Goal: Check status: Check status

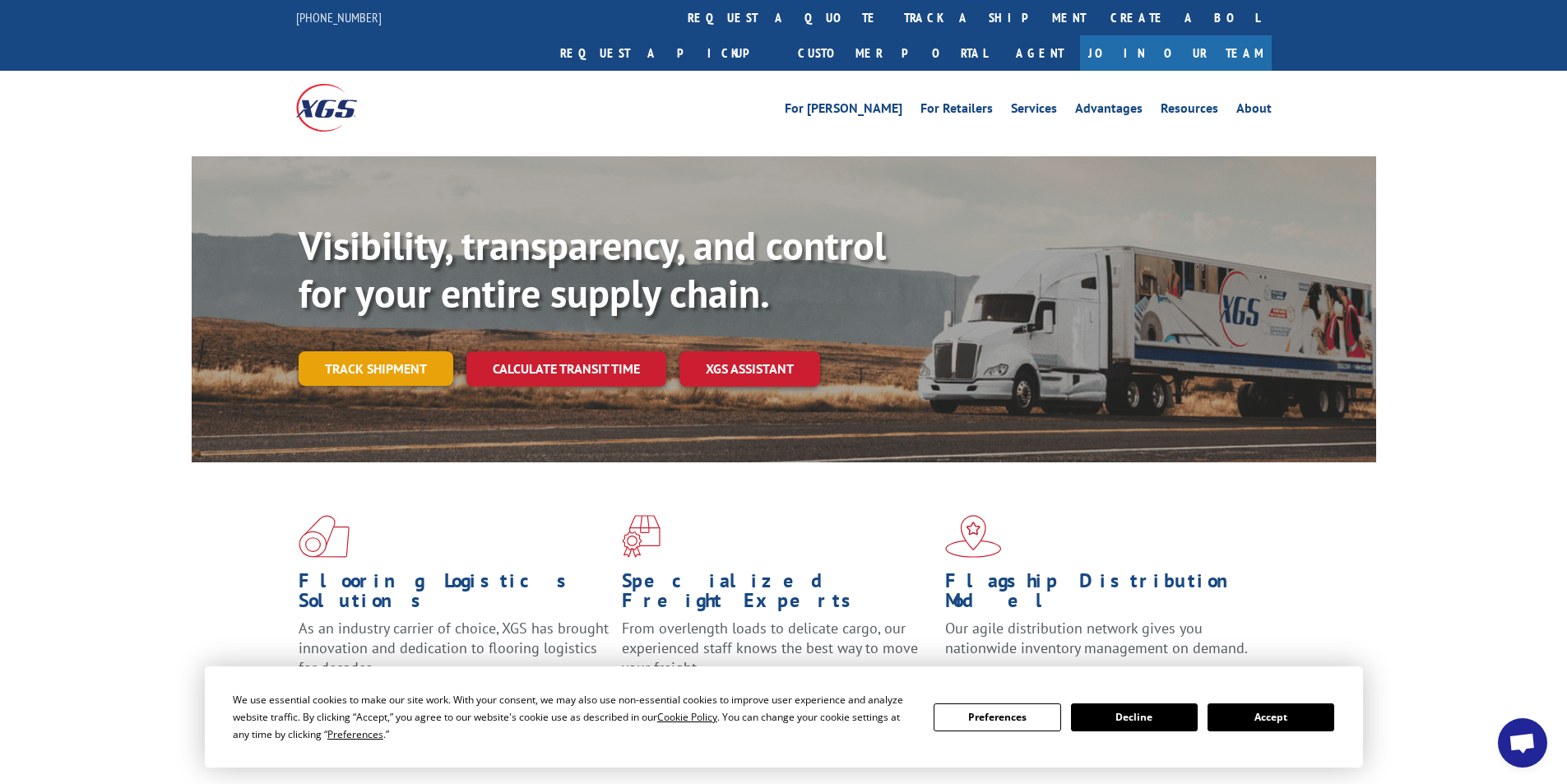
click at [365, 351] on link "Track shipment" at bounding box center [375, 368] width 154 height 34
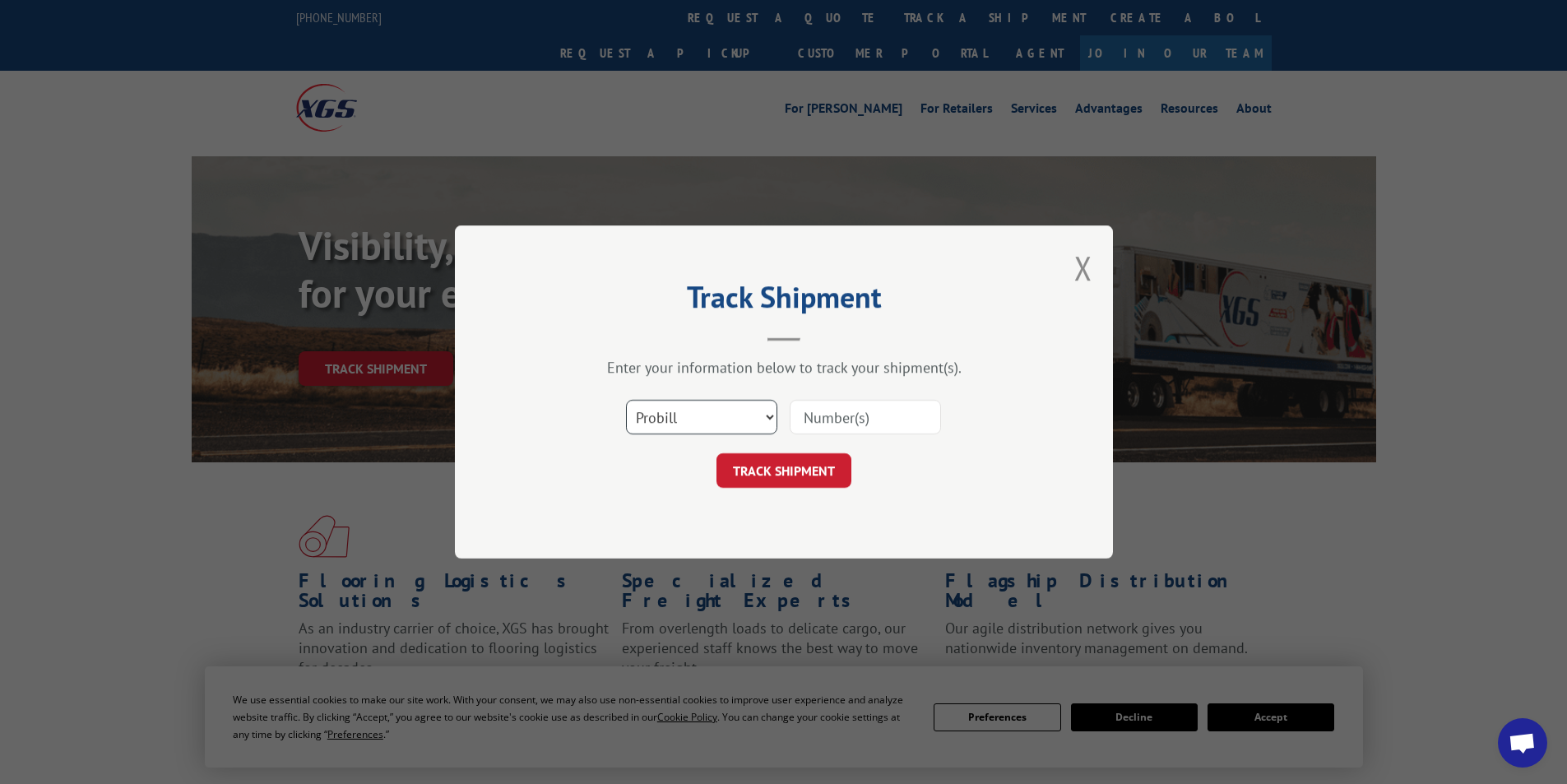
click at [762, 415] on select "Select category... Probill BOL PO" at bounding box center [702, 416] width 152 height 34
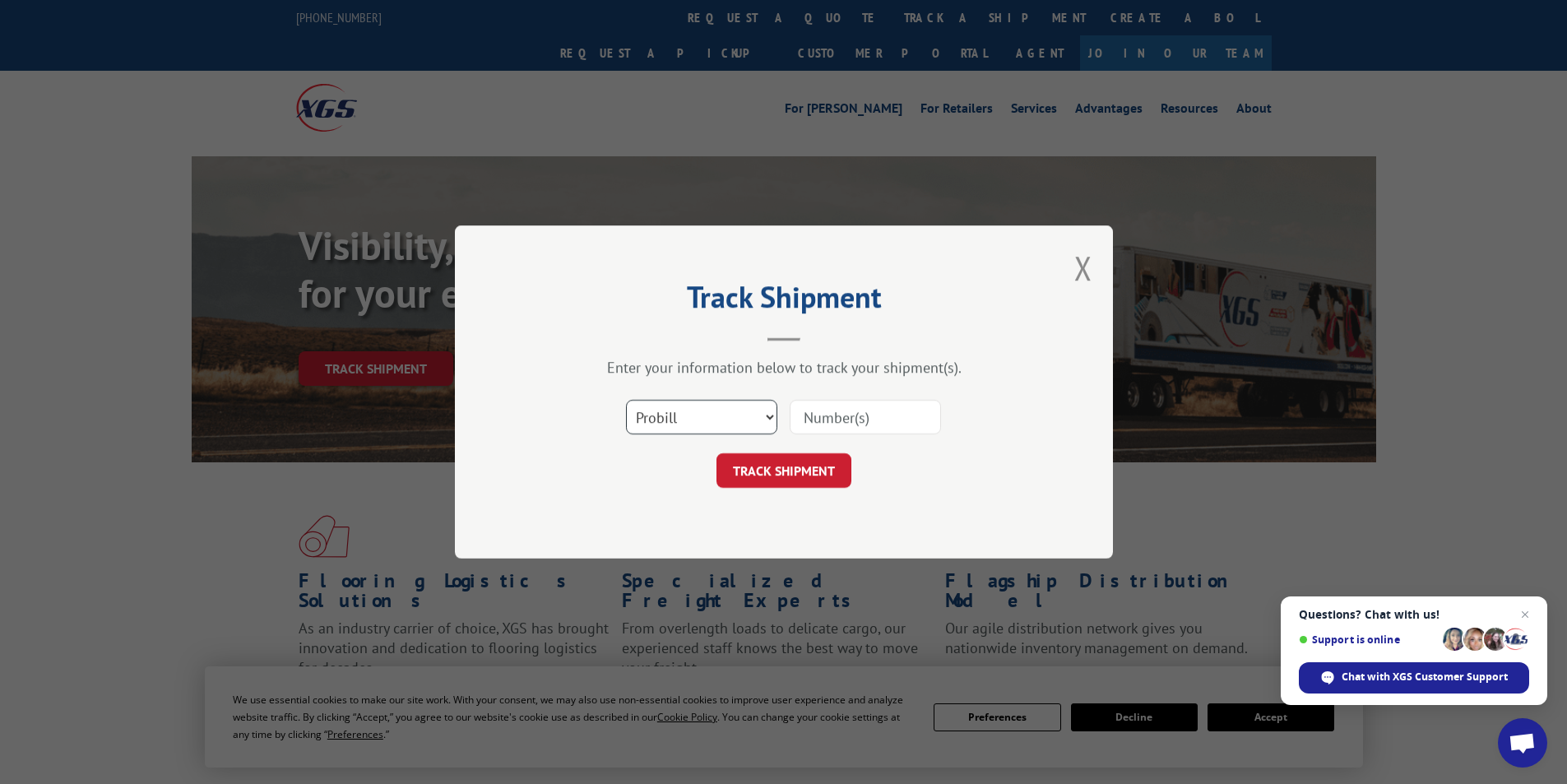
select select "bol"
click at [626, 400] on select "Select category... Probill BOL PO" at bounding box center [702, 416] width 152 height 34
click at [828, 418] on input at bounding box center [866, 416] width 152 height 34
type input "878919"
click at [779, 474] on button "TRACK SHIPMENT" at bounding box center [784, 470] width 135 height 34
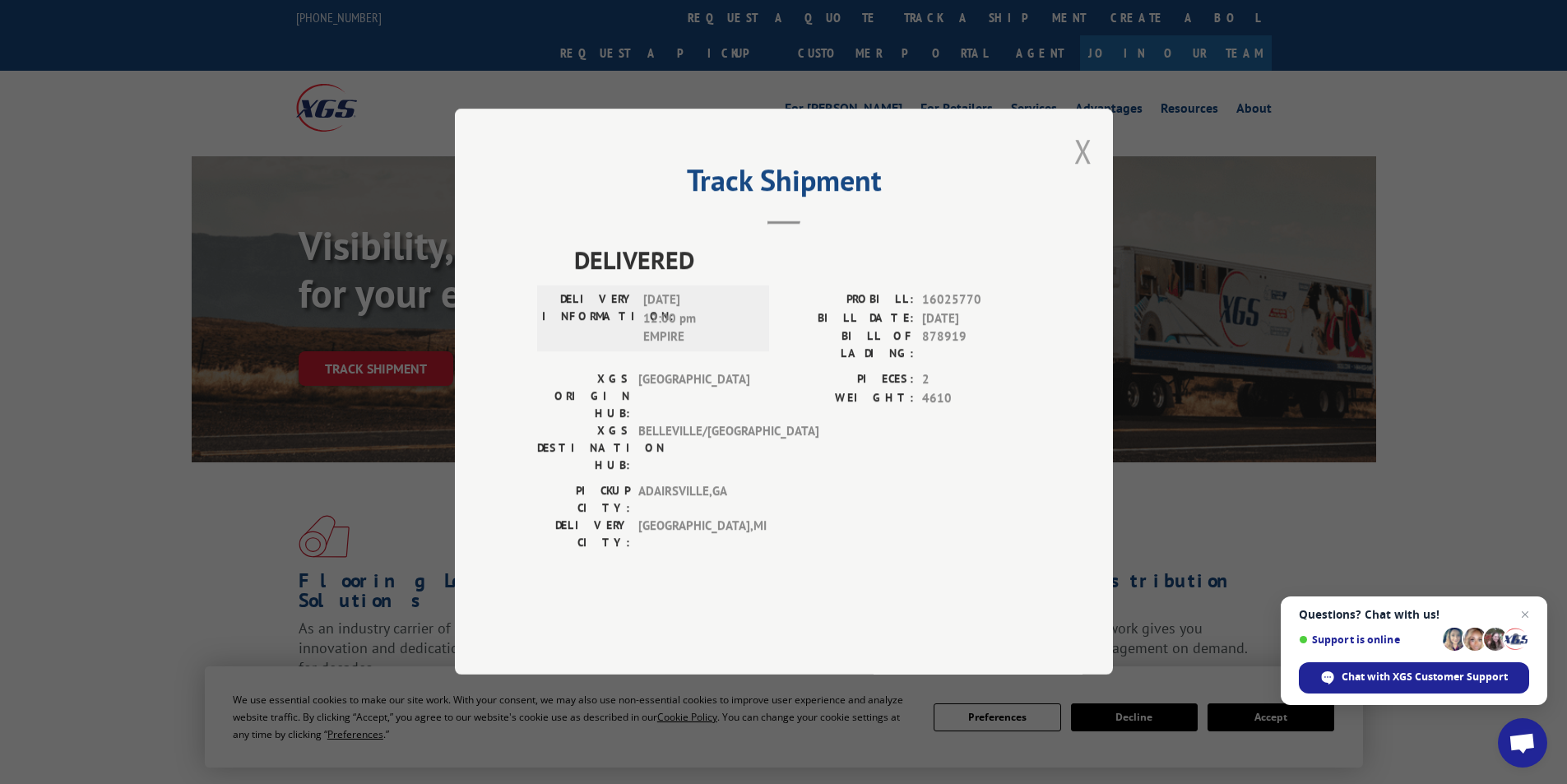
click at [1084, 173] on button "Close modal" at bounding box center [1084, 151] width 18 height 43
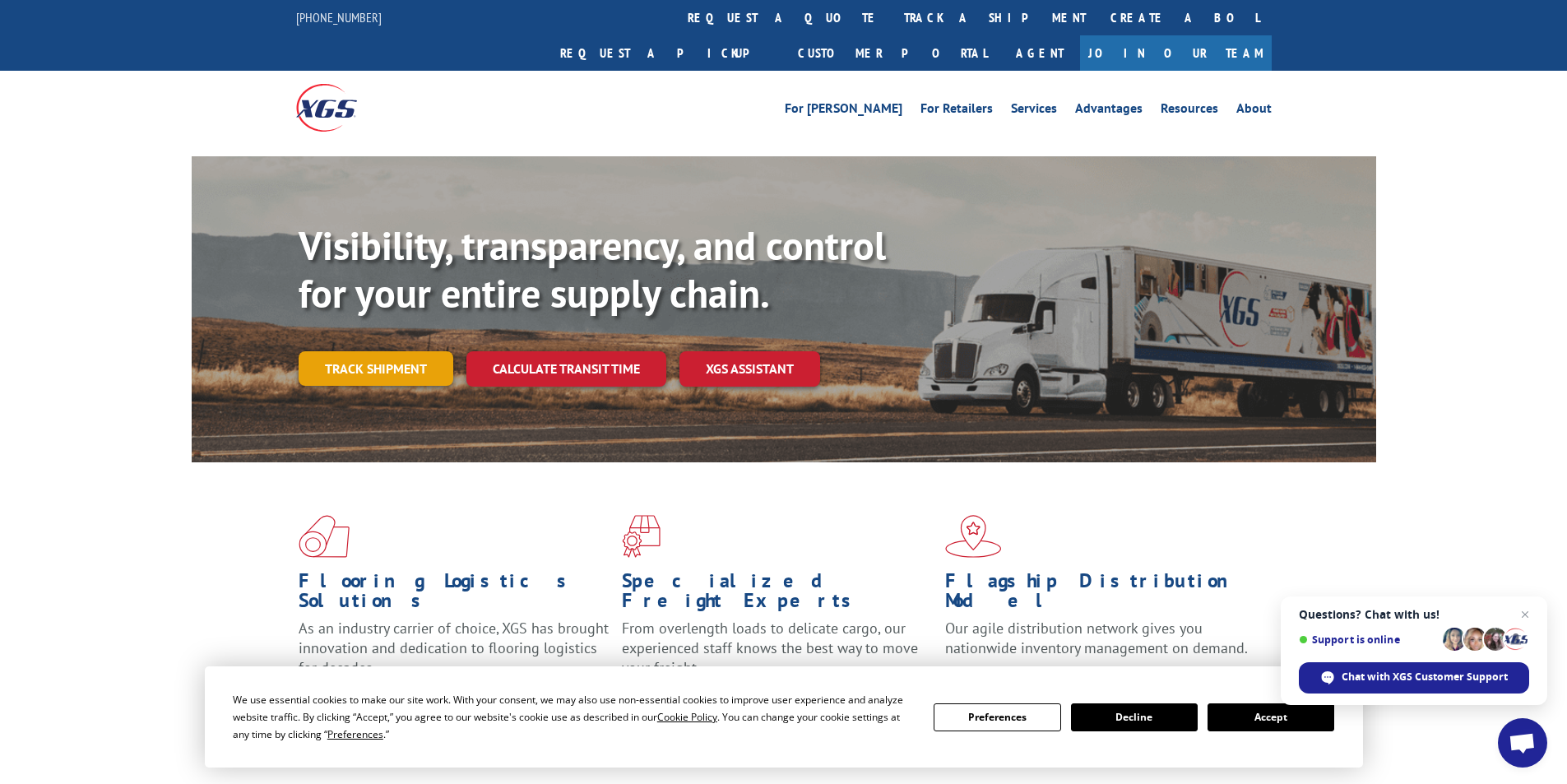
click at [359, 351] on link "Track shipment" at bounding box center [375, 368] width 154 height 34
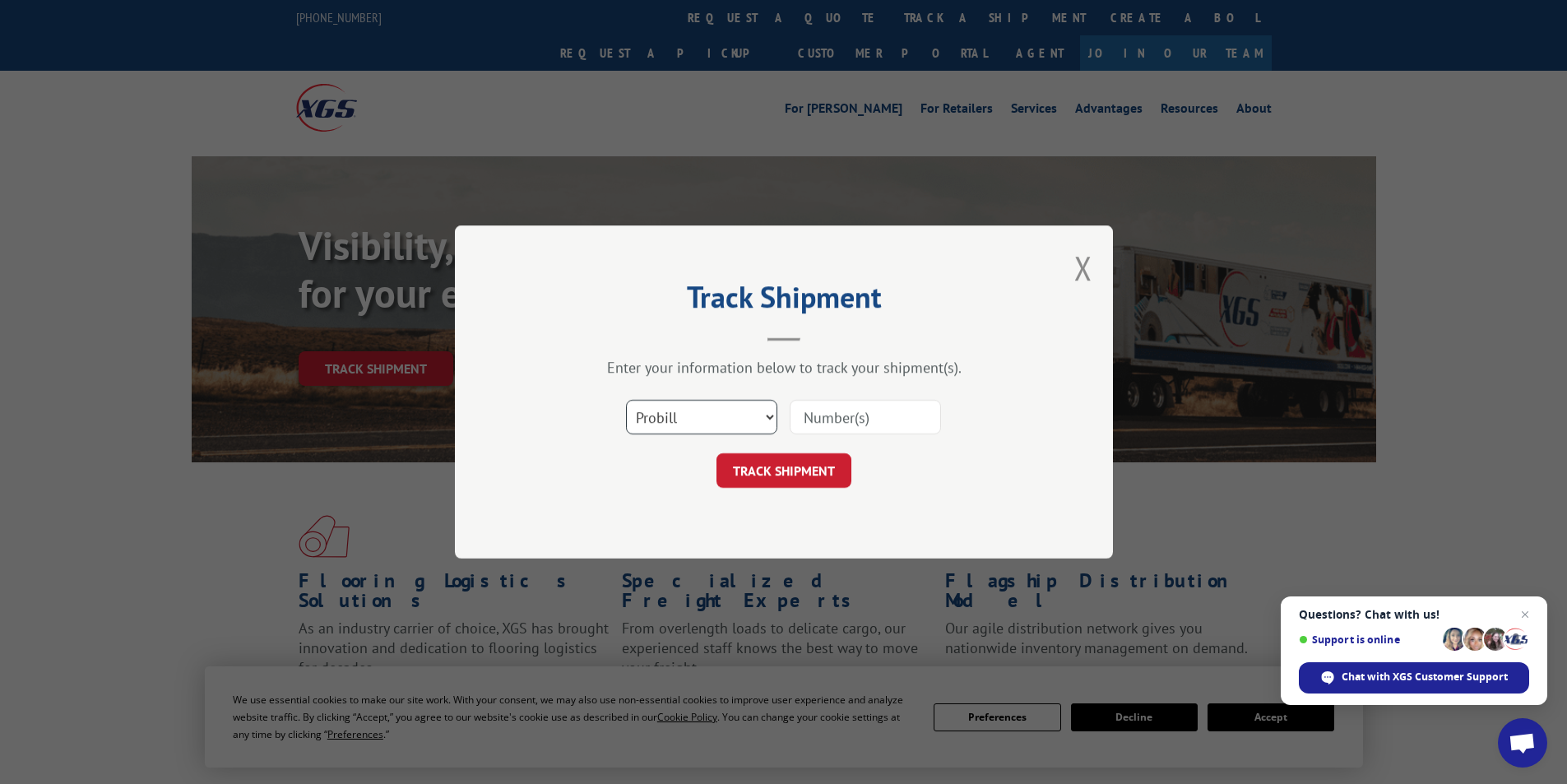
drag, startPoint x: 769, startPoint y: 411, endPoint x: 766, endPoint y: 424, distance: 13.3
click at [769, 411] on select "Select category... Probill BOL PO" at bounding box center [702, 416] width 152 height 34
select select "po"
click at [626, 400] on select "Select category... Probill BOL PO" at bounding box center [702, 416] width 152 height 34
click at [826, 416] on input at bounding box center [866, 416] width 152 height 34
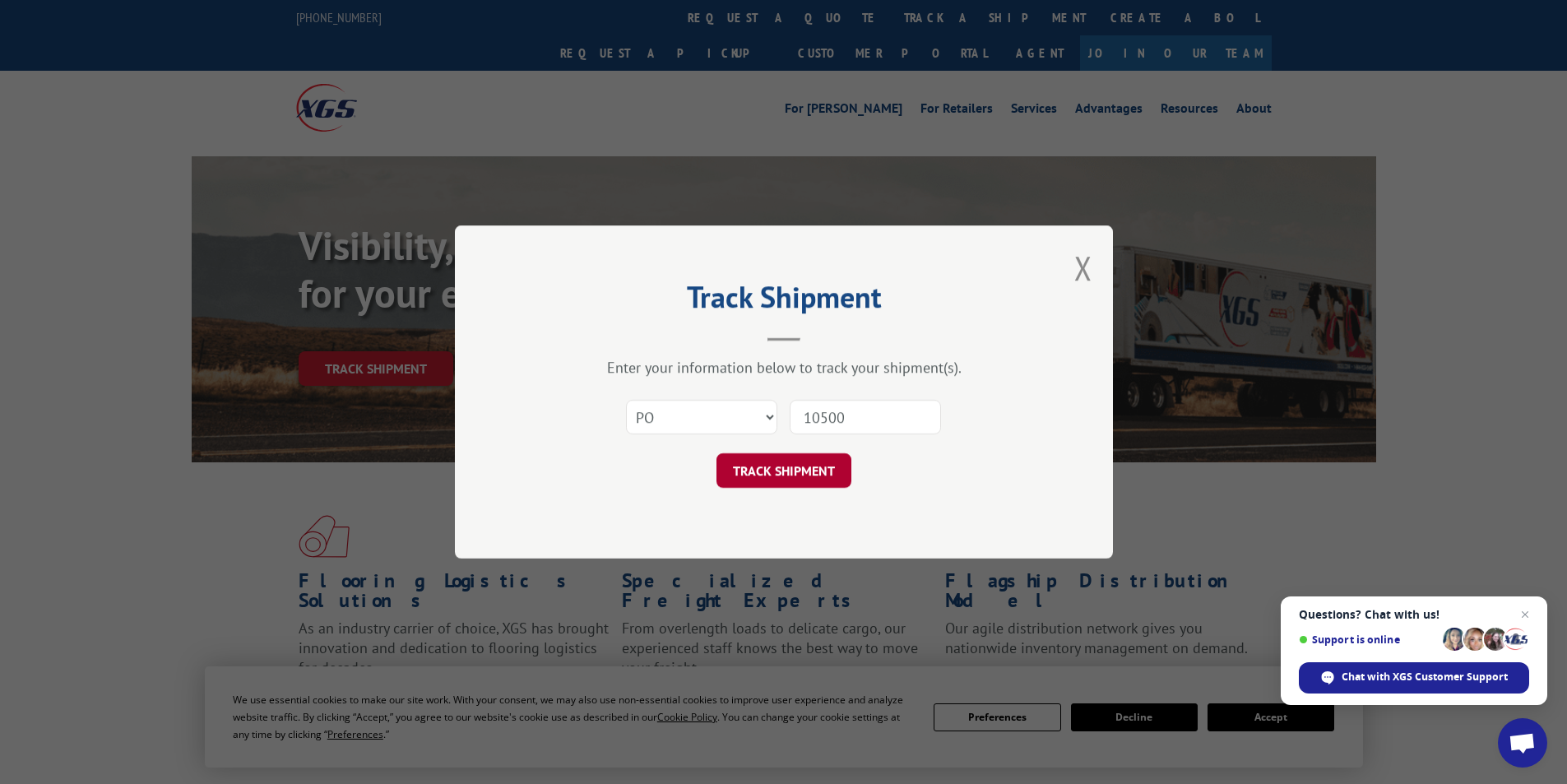
type input "10500"
click at [786, 476] on button "TRACK SHIPMENT" at bounding box center [784, 470] width 135 height 34
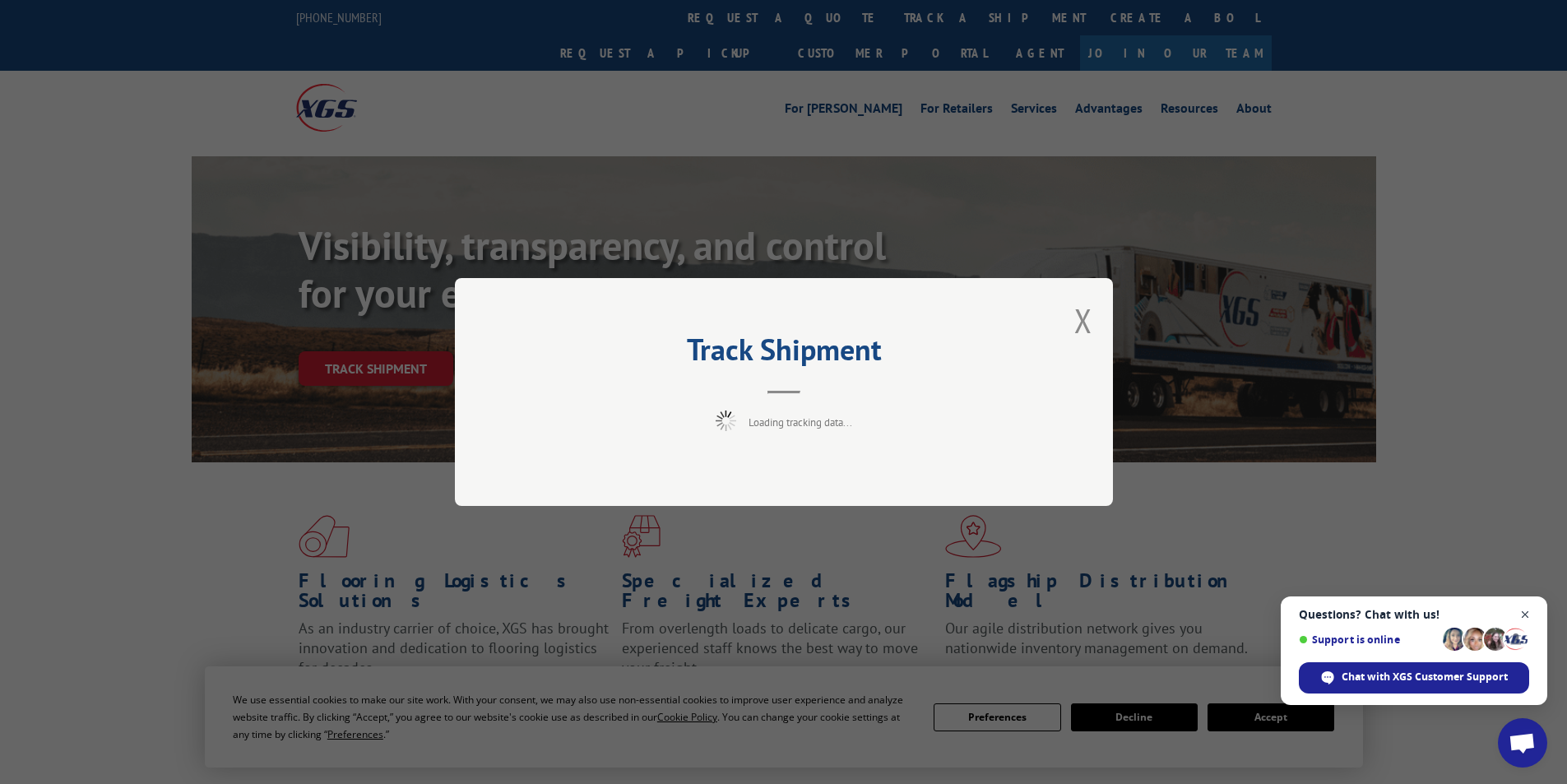
click at [1524, 612] on span "Close chat" at bounding box center [1525, 615] width 20 height 20
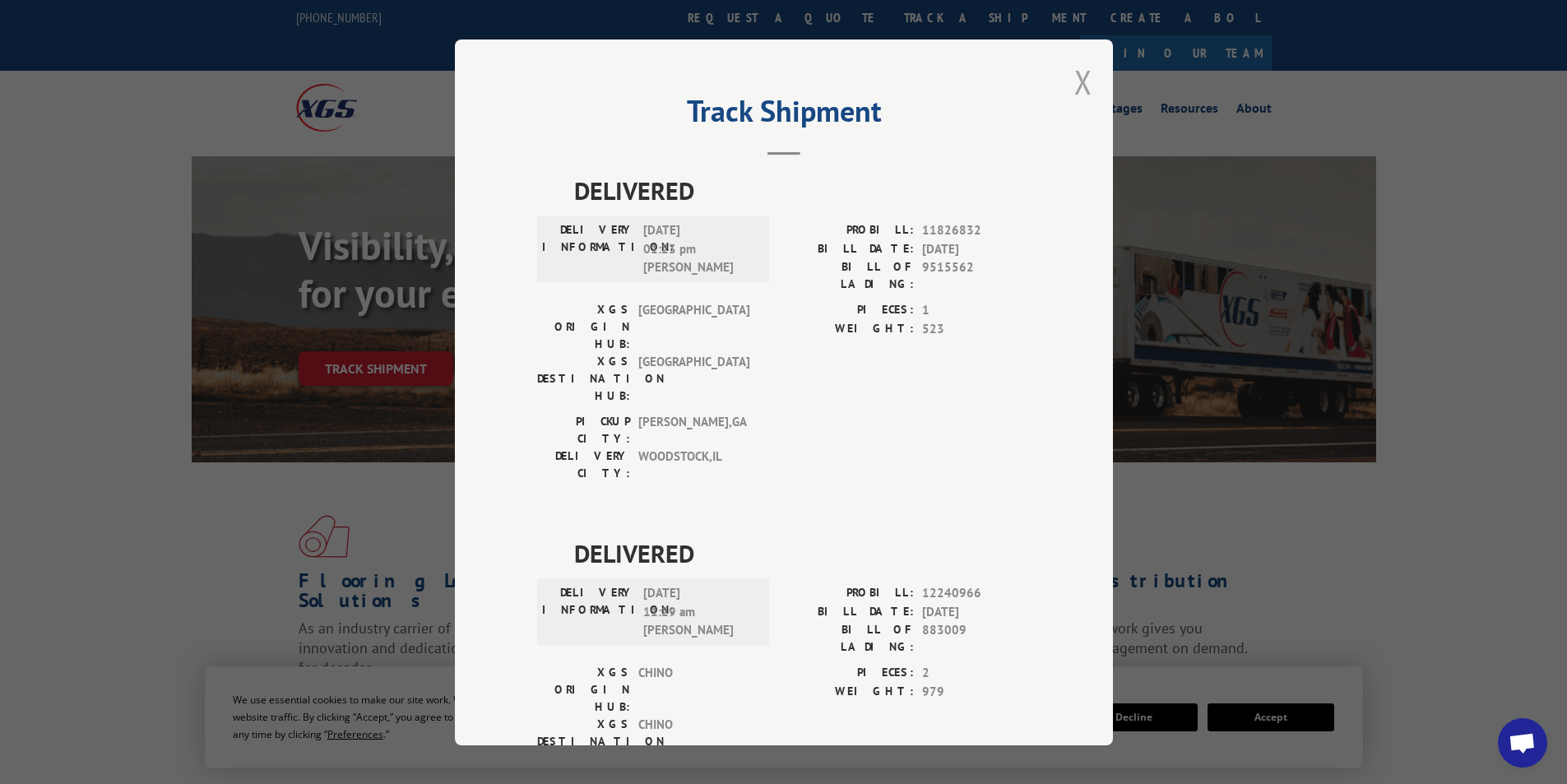
click at [1075, 88] on button "Close modal" at bounding box center [1084, 81] width 18 height 43
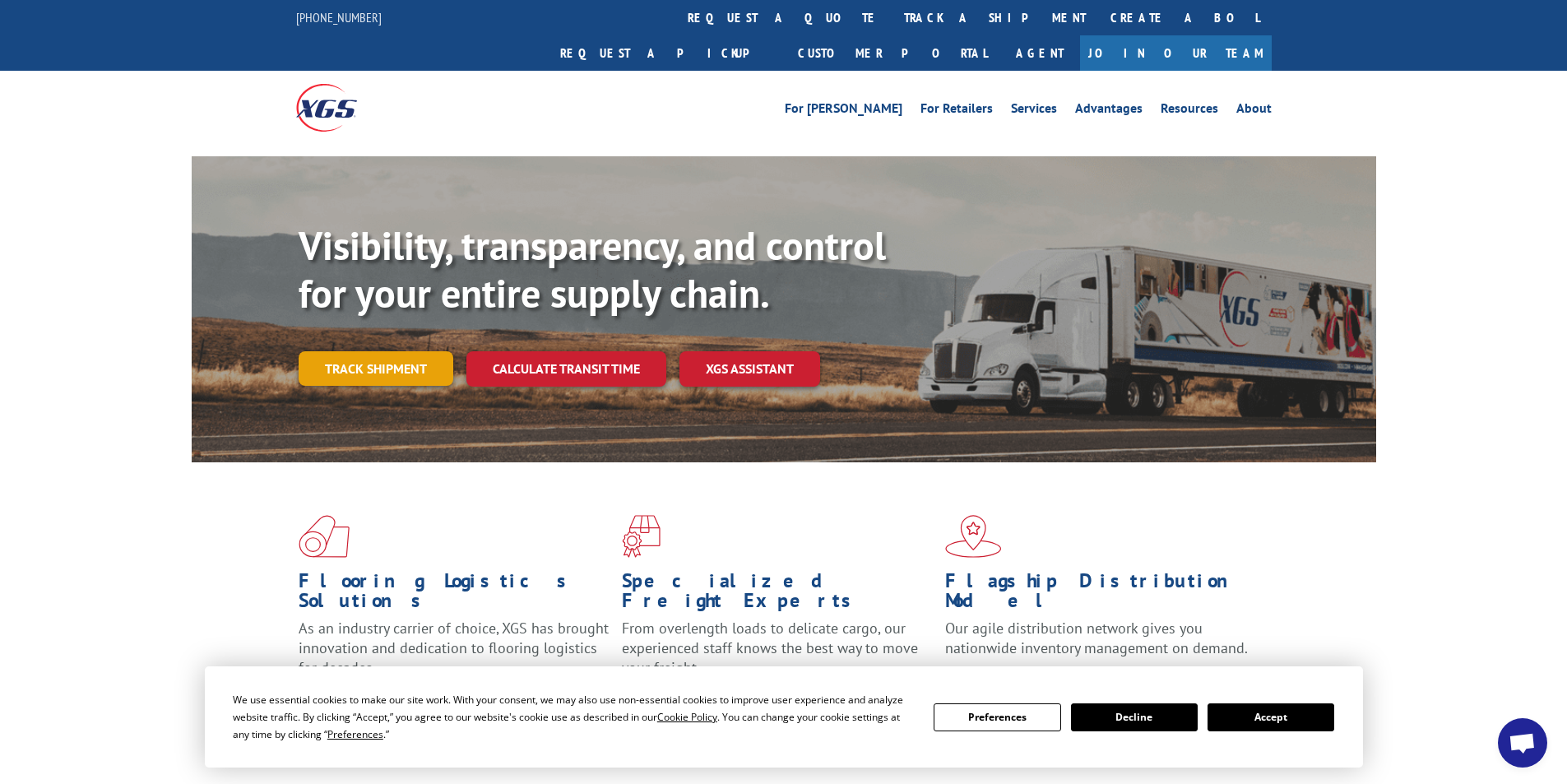
click at [366, 351] on link "Track shipment" at bounding box center [375, 368] width 154 height 34
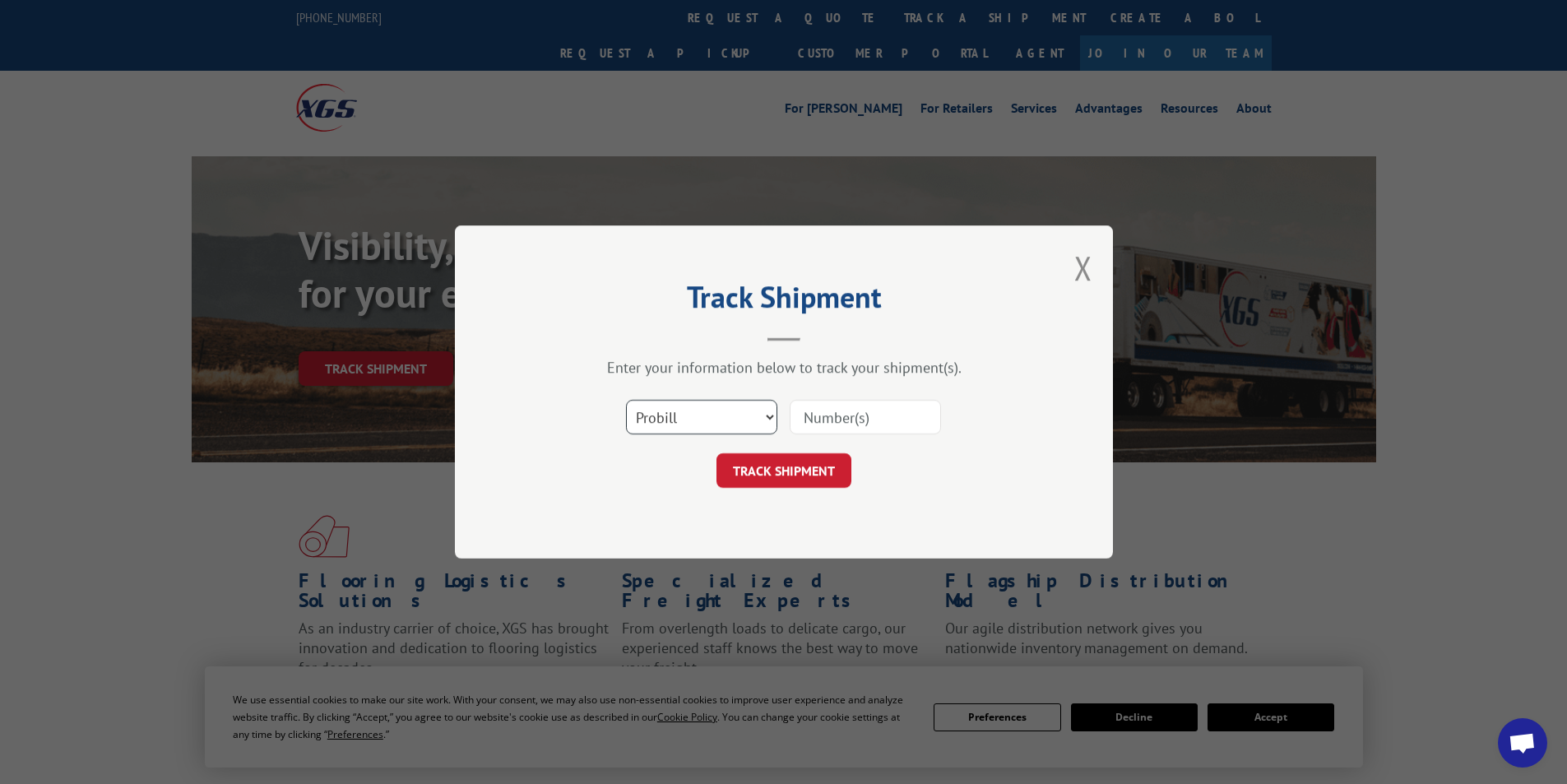
click at [721, 416] on select "Select category... Probill BOL PO" at bounding box center [702, 416] width 152 height 34
select select "bol"
click at [626, 400] on select "Select category... Probill BOL PO" at bounding box center [702, 416] width 152 height 34
click at [854, 416] on input at bounding box center [866, 416] width 152 height 34
paste input "769614"
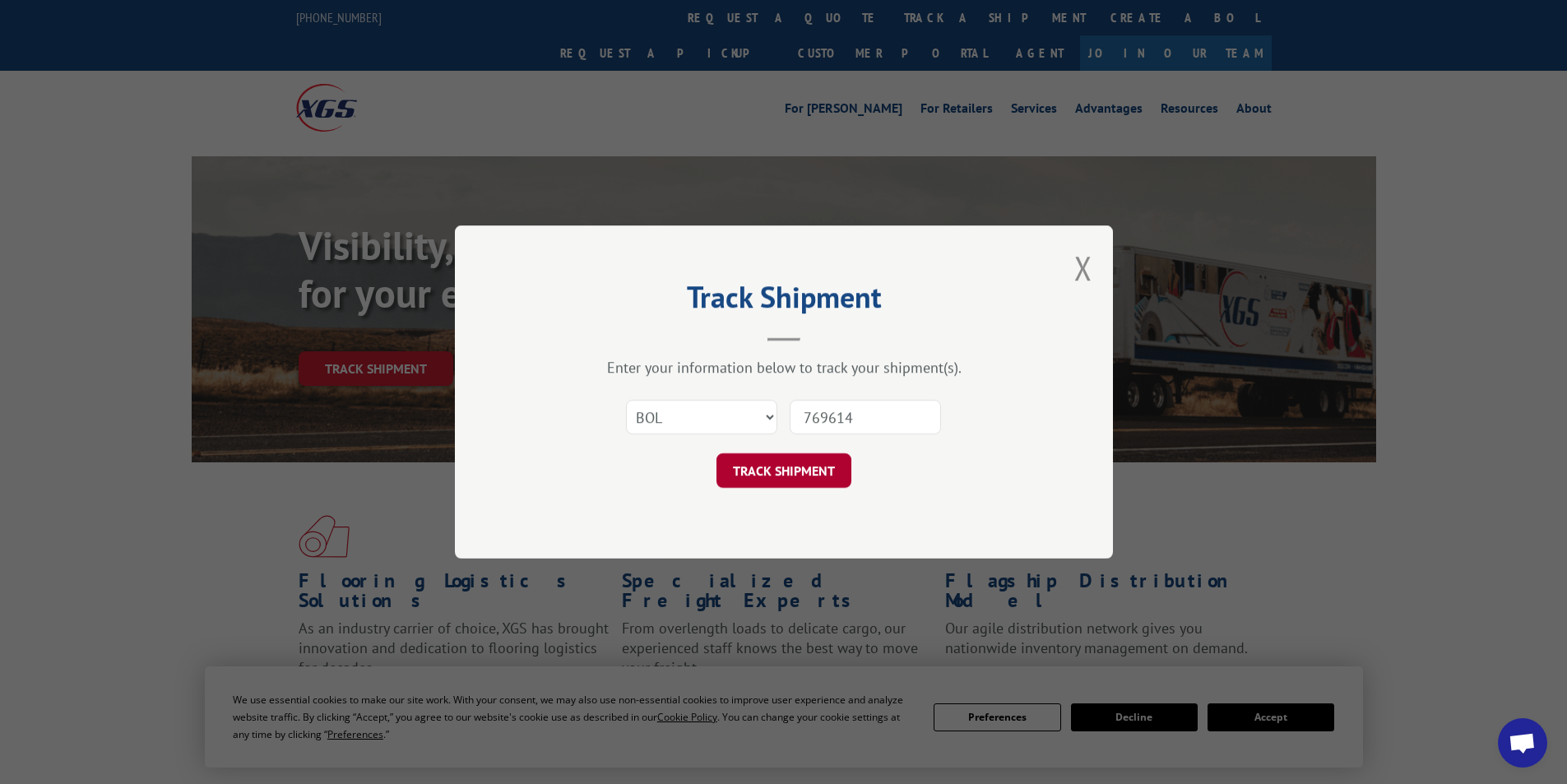
type input "769614"
drag, startPoint x: 815, startPoint y: 464, endPoint x: 1138, endPoint y: 412, distance: 327.2
click at [815, 464] on button "TRACK SHIPMENT" at bounding box center [784, 470] width 135 height 34
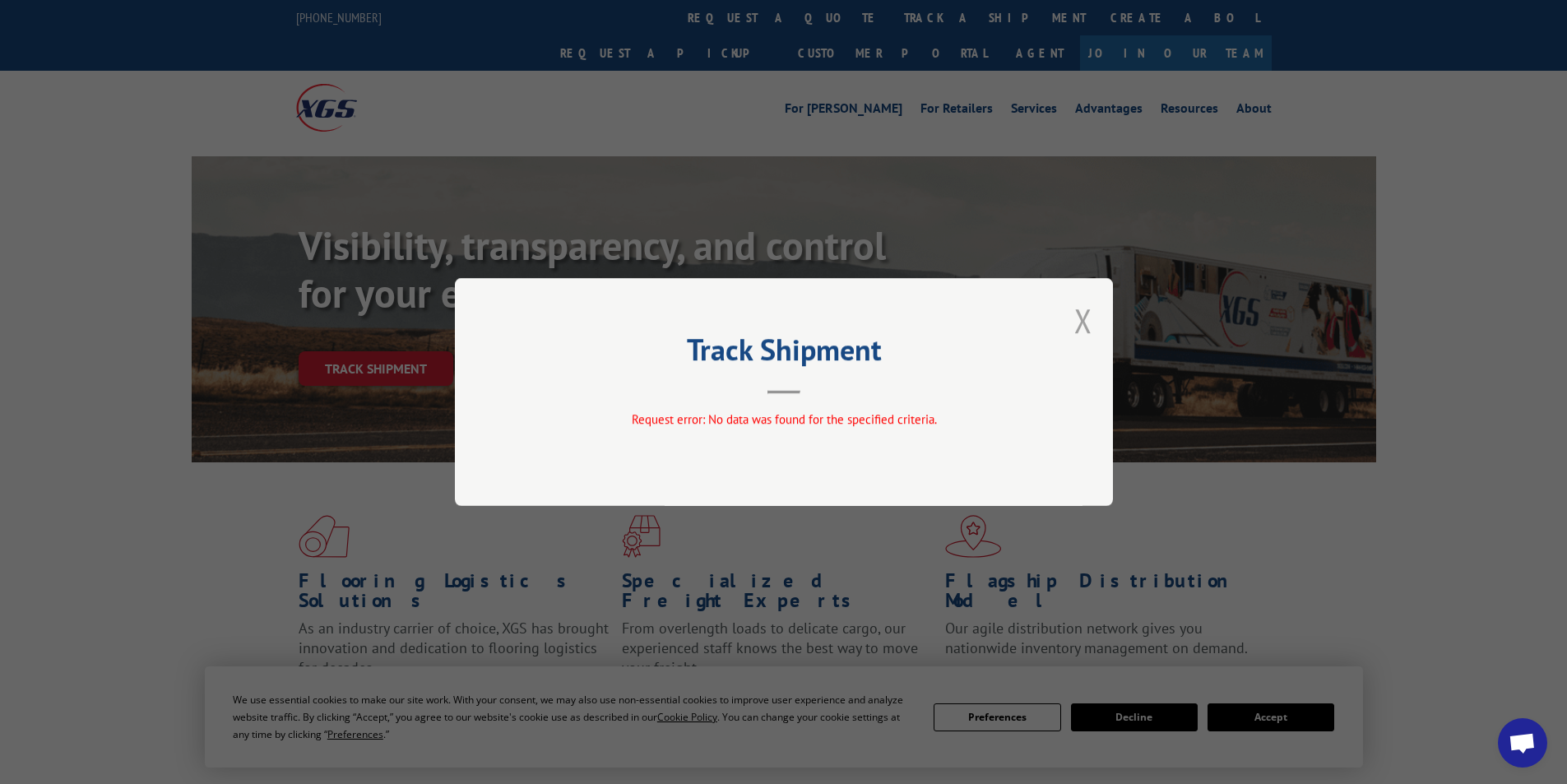
click at [1091, 322] on button "Close modal" at bounding box center [1084, 320] width 18 height 43
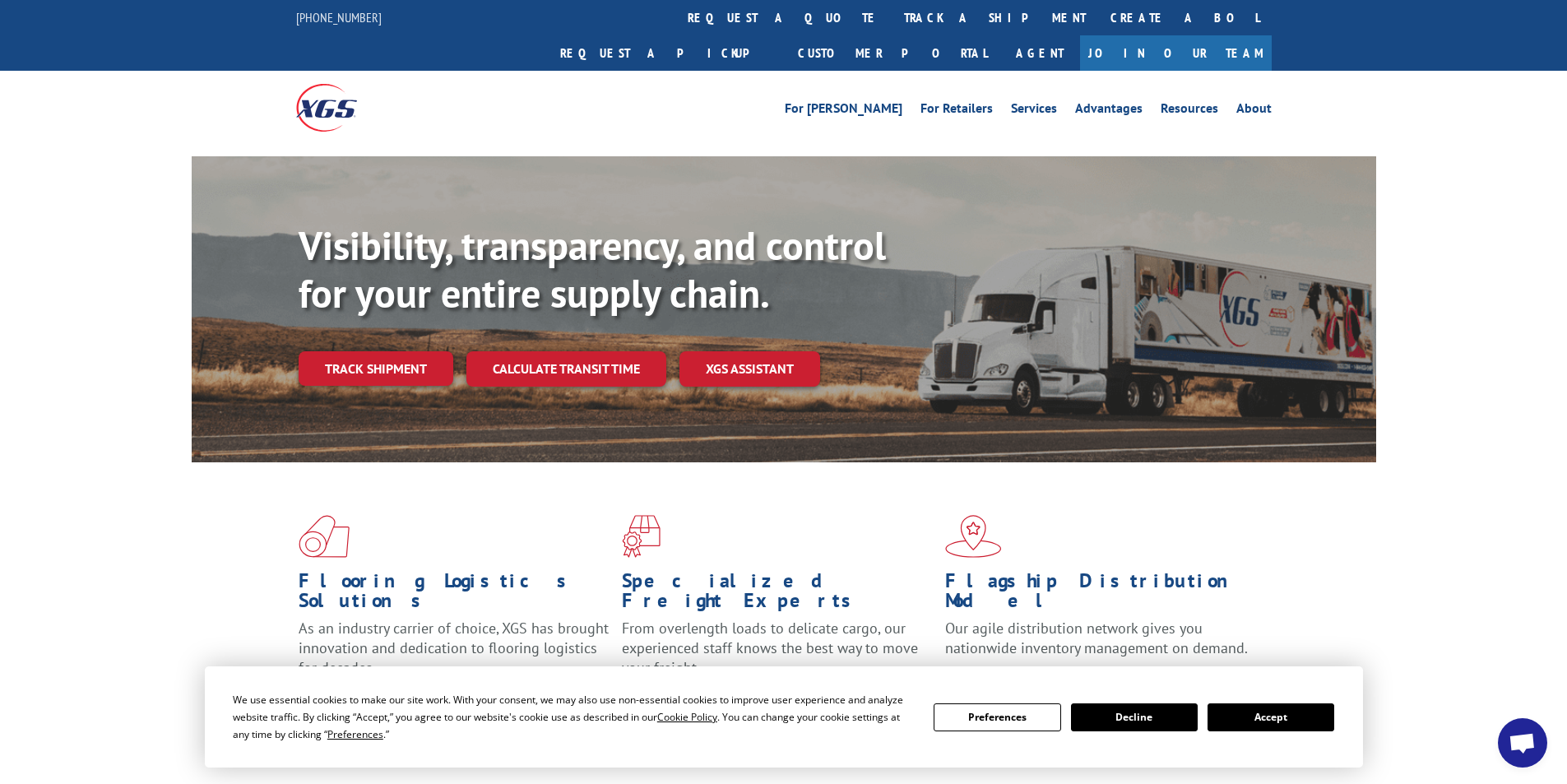
click at [1296, 725] on button "Accept" at bounding box center [1270, 717] width 127 height 28
